Goal: Task Accomplishment & Management: Manage account settings

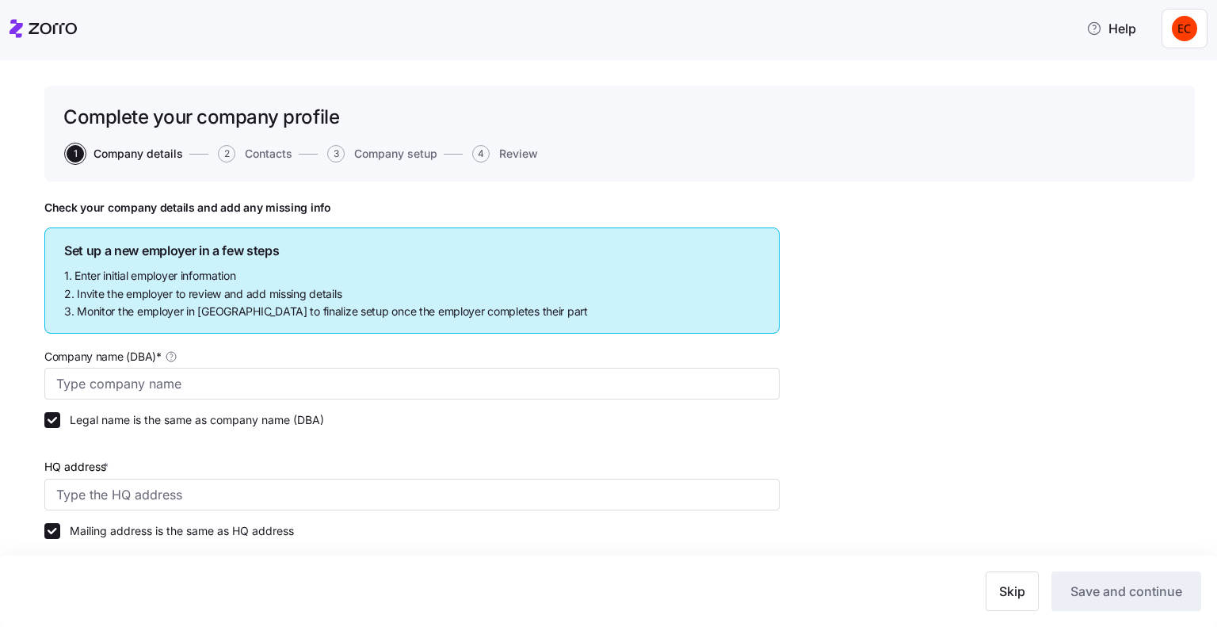
type input "Allegeant LLC"
type input "1954 Greenspring Dr suite 640, Timonium, MD 21093, USA"
type input "640955384"
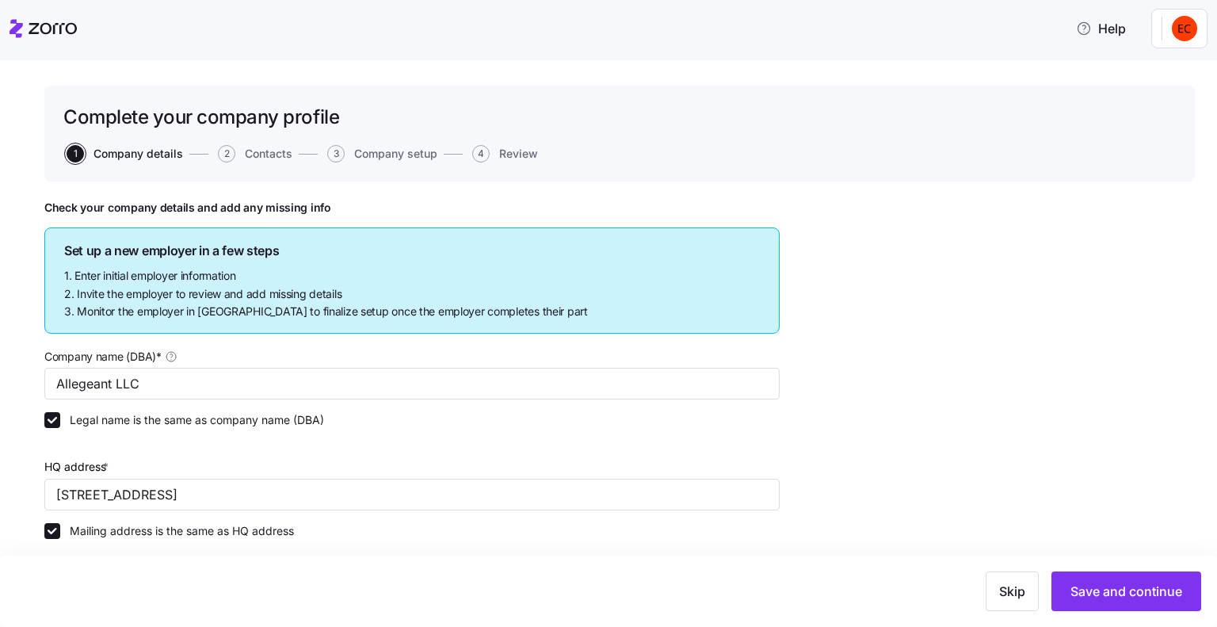
type input "Limited liability partnership"
type input "52512 - Health and Welfare Funds"
click at [35, 26] on icon at bounding box center [43, 28] width 67 height 19
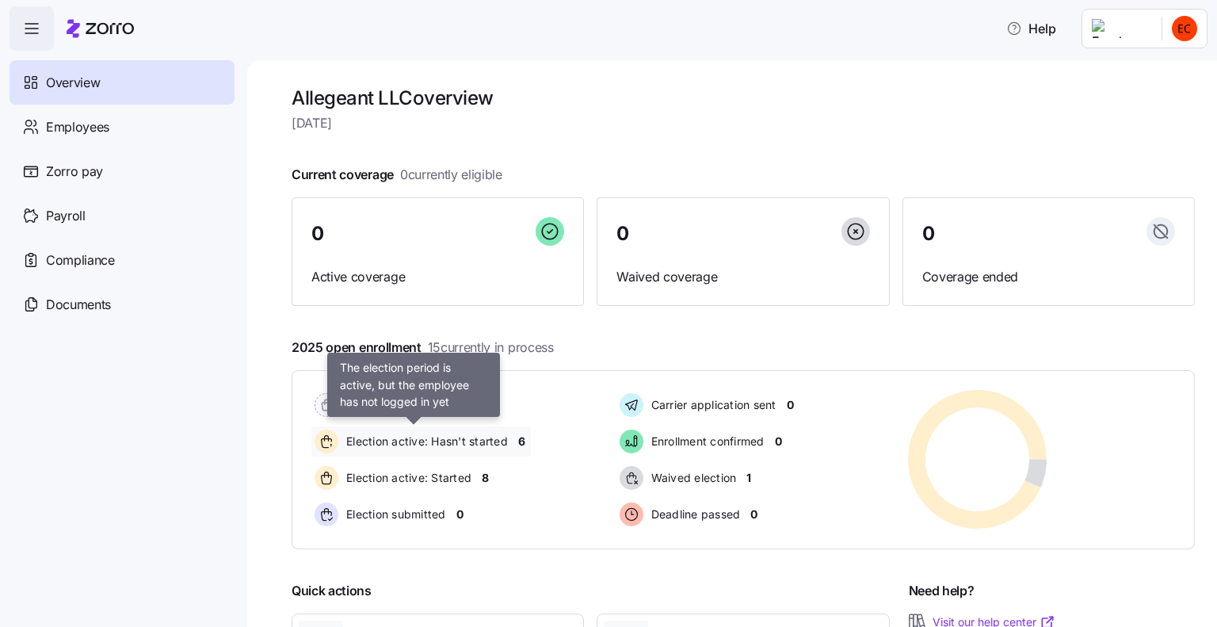
click at [487, 436] on span "Election active: Hasn't started" at bounding box center [425, 441] width 166 height 16
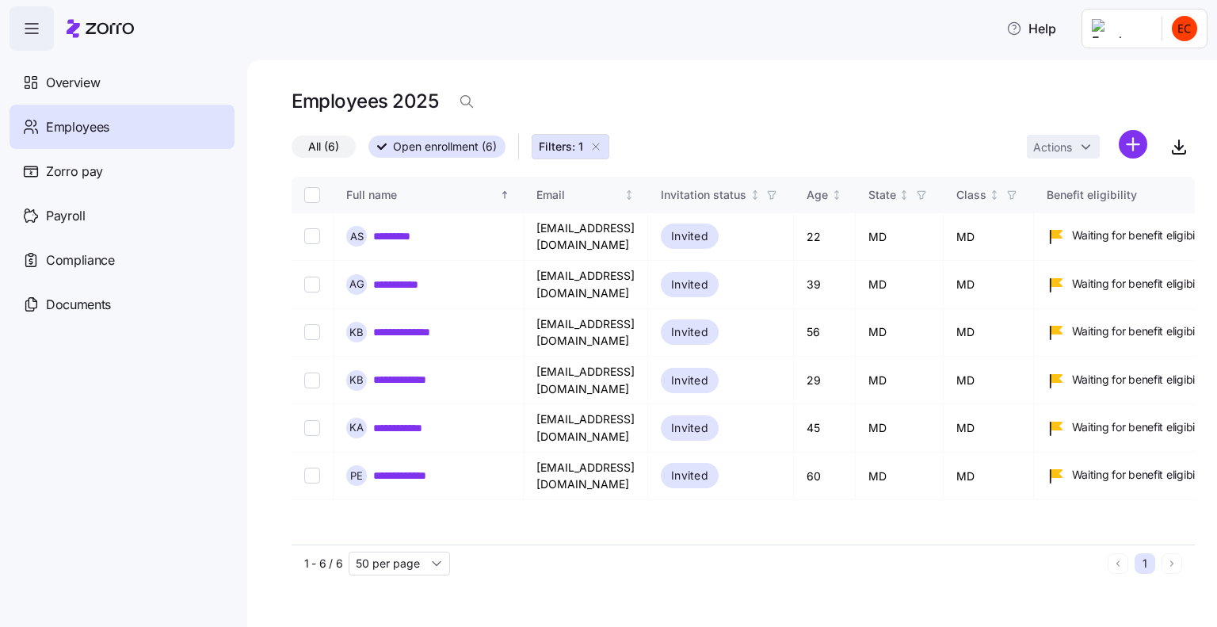
click at [598, 148] on icon "button" at bounding box center [596, 146] width 13 height 13
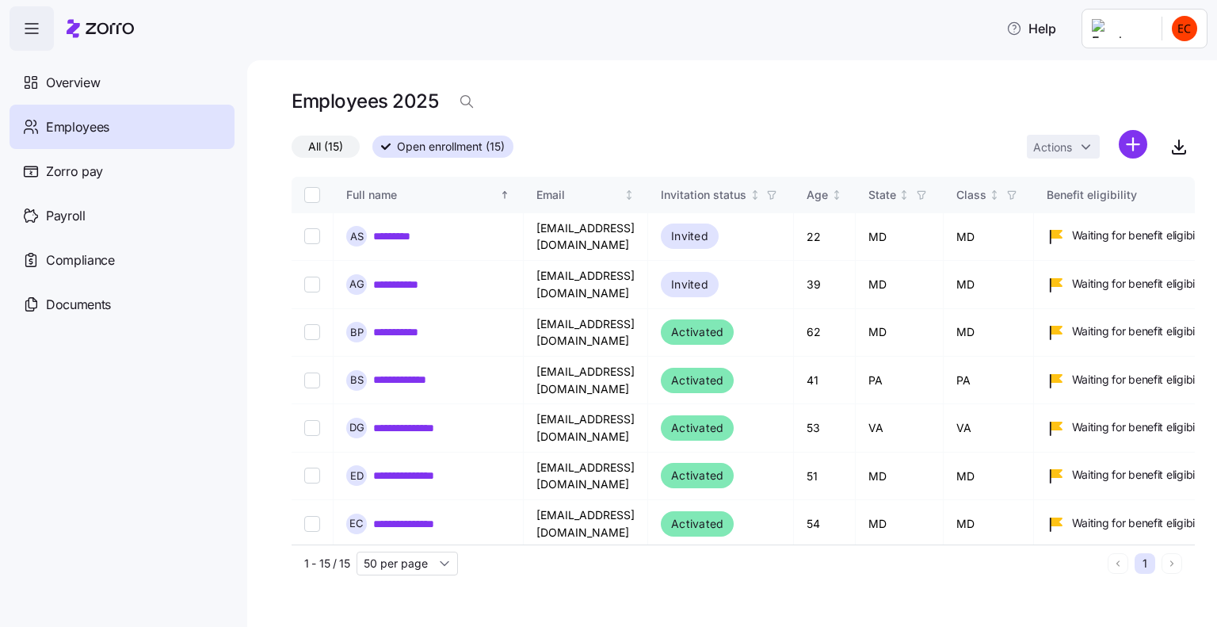
click at [29, 29] on icon "button" at bounding box center [31, 29] width 13 height 0
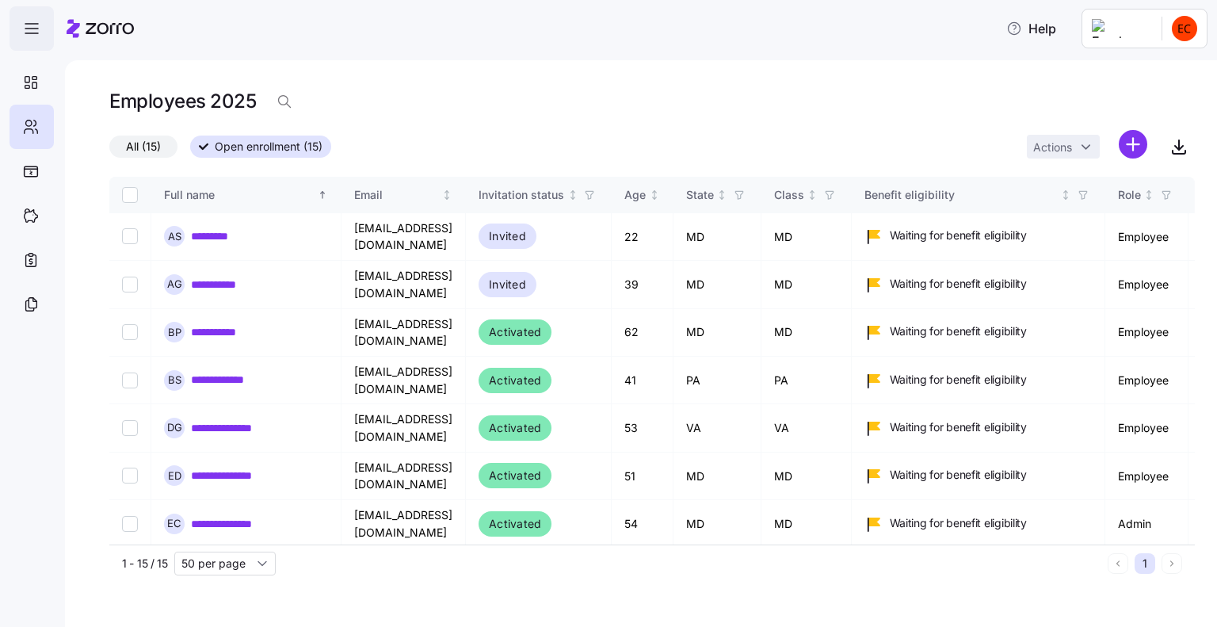
click at [29, 29] on icon "button" at bounding box center [31, 29] width 13 height 0
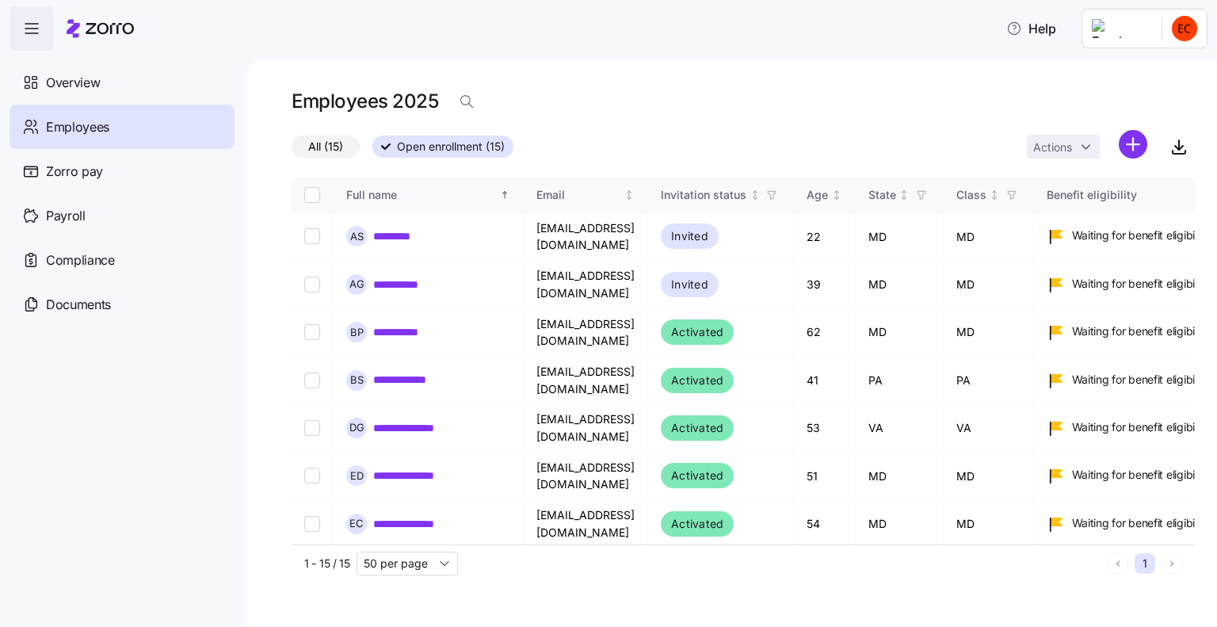
click at [1197, 33] on html "**********" at bounding box center [608, 308] width 1217 height 617
click at [1141, 167] on div "Log out" at bounding box center [1121, 160] width 62 height 17
